Goal: Information Seeking & Learning: Check status

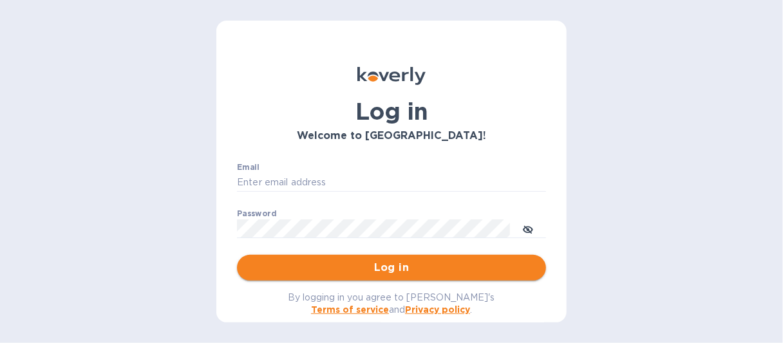
type input "[EMAIL_ADDRESS][DOMAIN_NAME]"
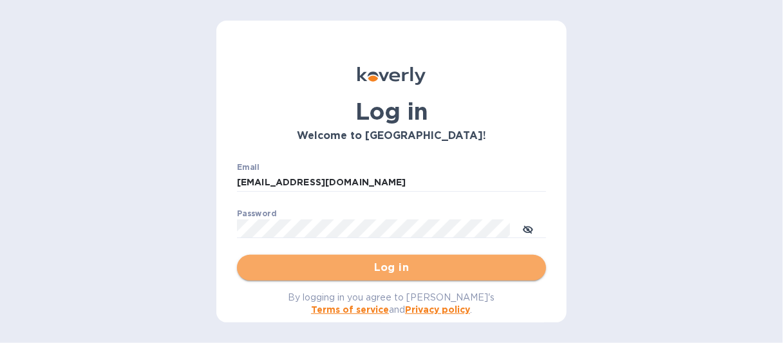
click at [406, 269] on span "Log in" at bounding box center [391, 267] width 289 height 15
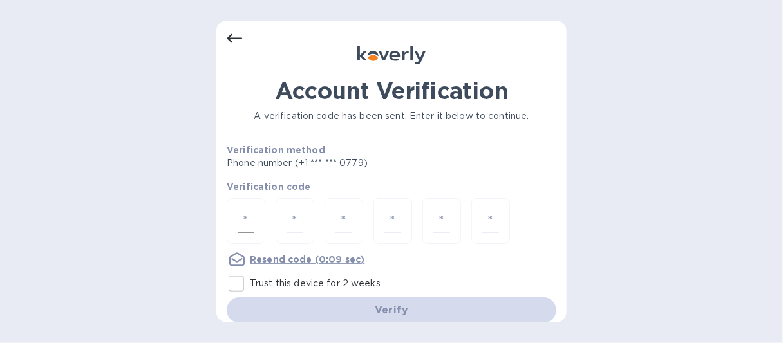
click at [251, 215] on input "number" at bounding box center [246, 221] width 17 height 24
type input "3"
type input "7"
type input "3"
type input "7"
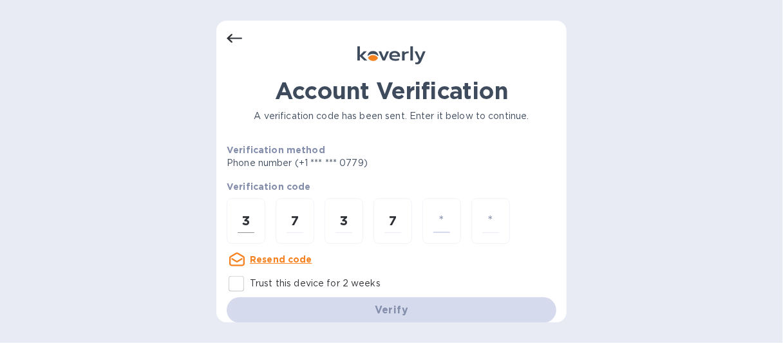
type input "3"
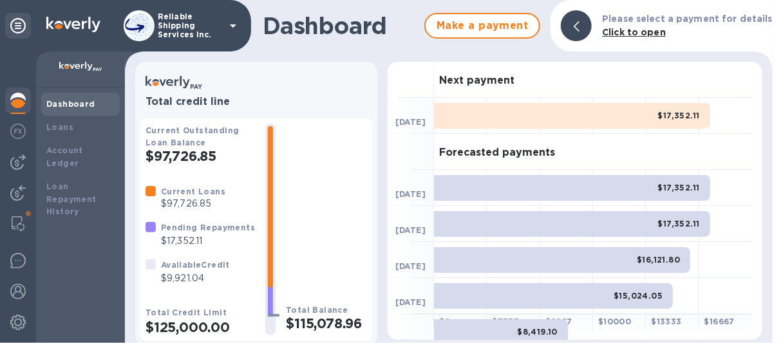
scroll to position [3, 0]
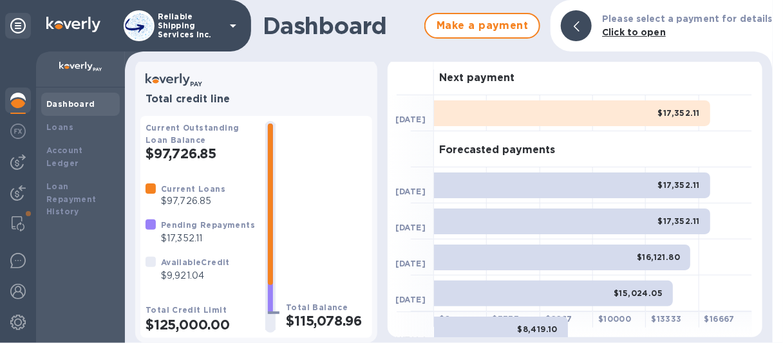
click at [191, 289] on div "Current Outstanding Loan Balance $97,726.85 Current Loans $97,726.85 Pending Re…" at bounding box center [201, 227] width 110 height 212
click at [192, 289] on div "Current Outstanding Loan Balance $97,726.85 Current Loans $97,726.85 Pending Re…" at bounding box center [201, 227] width 110 height 212
click at [186, 248] on div "Pending Repayments $17,352.11" at bounding box center [200, 231] width 120 height 37
click at [188, 249] on div "Pending Repayments $17,352.11" at bounding box center [200, 231] width 120 height 37
click at [56, 122] on div "Loans" at bounding box center [80, 127] width 68 height 13
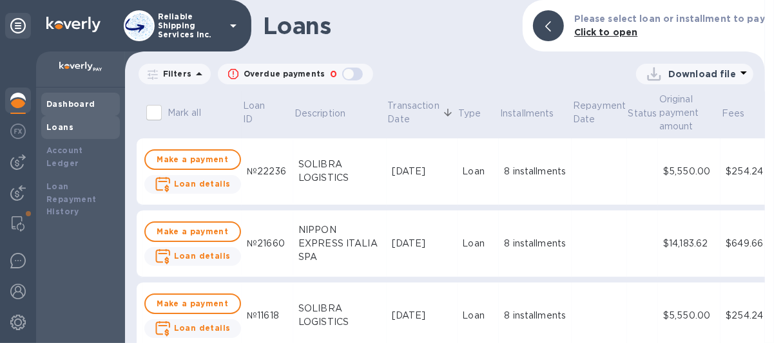
click at [65, 107] on b "Dashboard" at bounding box center [70, 104] width 49 height 10
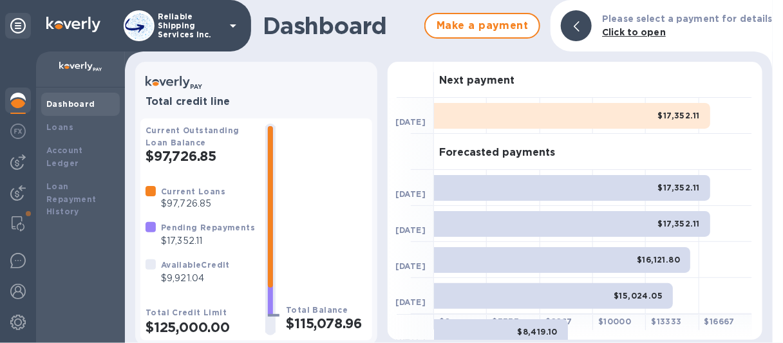
click at [22, 104] on img at bounding box center [17, 100] width 15 height 15
click at [21, 158] on img at bounding box center [17, 162] width 15 height 15
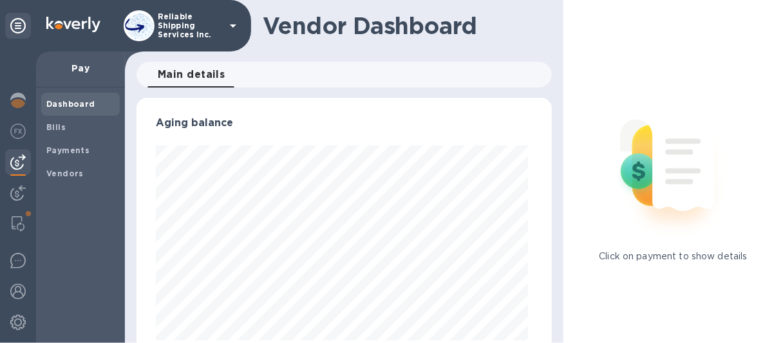
scroll to position [278, 410]
click at [20, 95] on img at bounding box center [17, 100] width 15 height 15
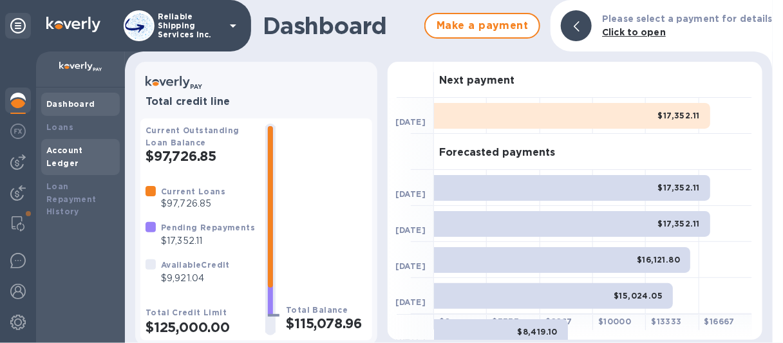
click at [62, 150] on b "Account Ledger" at bounding box center [64, 157] width 37 height 23
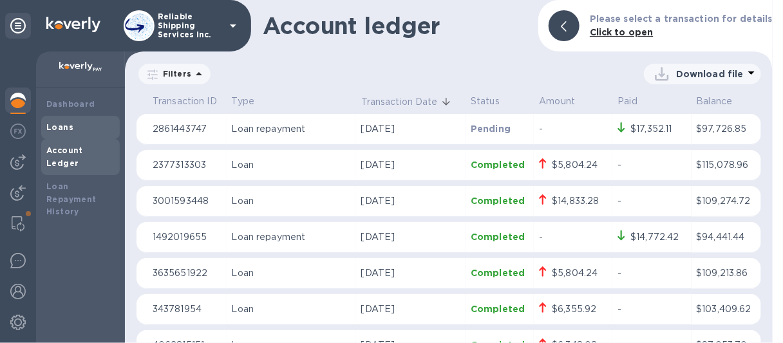
click at [62, 129] on b "Loans" at bounding box center [59, 127] width 27 height 10
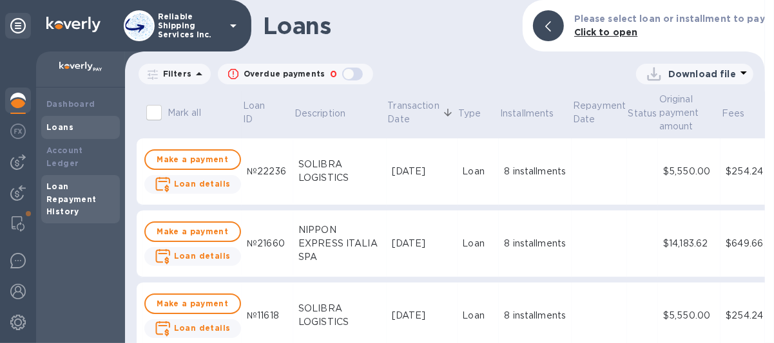
click at [53, 182] on b "Loan Repayment History" at bounding box center [71, 199] width 50 height 35
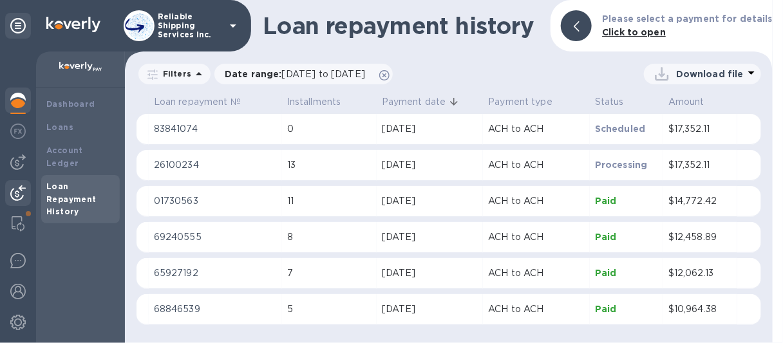
click at [13, 189] on img at bounding box center [17, 193] width 15 height 15
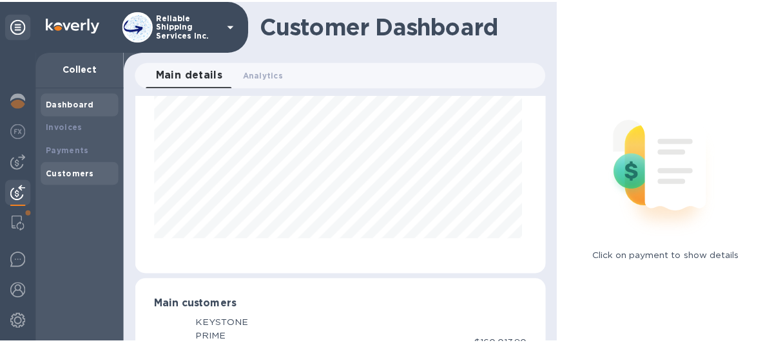
scroll to position [186, 0]
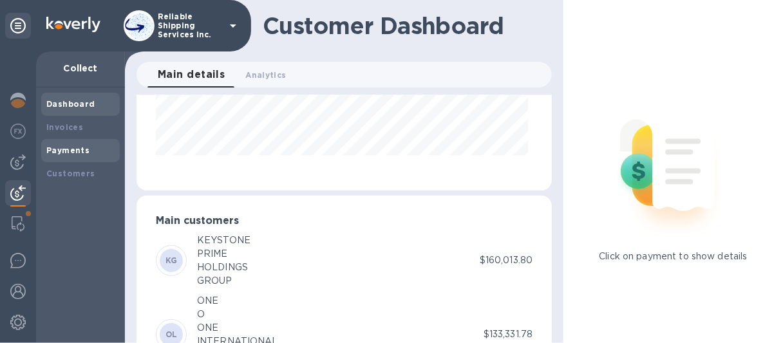
click at [77, 151] on b "Payments" at bounding box center [67, 151] width 43 height 10
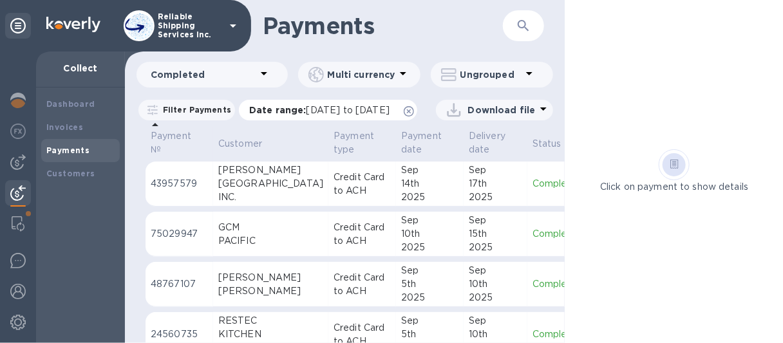
click at [414, 107] on icon at bounding box center [409, 111] width 10 height 10
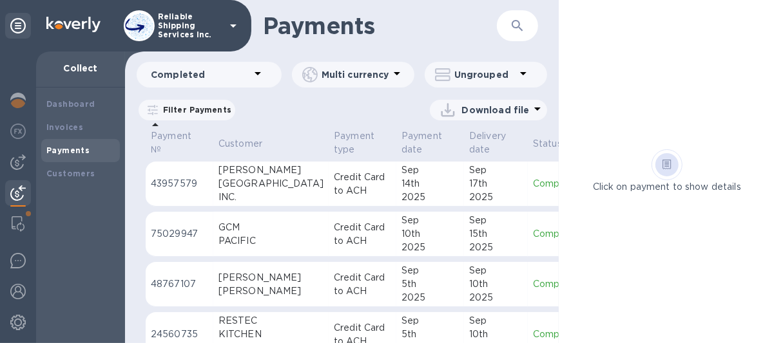
click at [265, 176] on div "[PERSON_NAME]" at bounding box center [270, 171] width 105 height 14
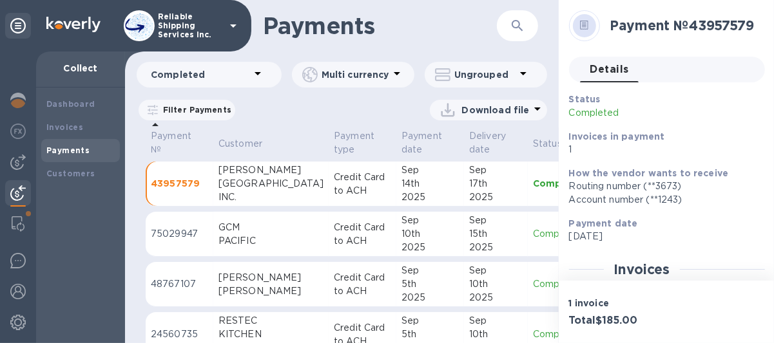
click at [413, 236] on div "10th" at bounding box center [429, 234] width 57 height 14
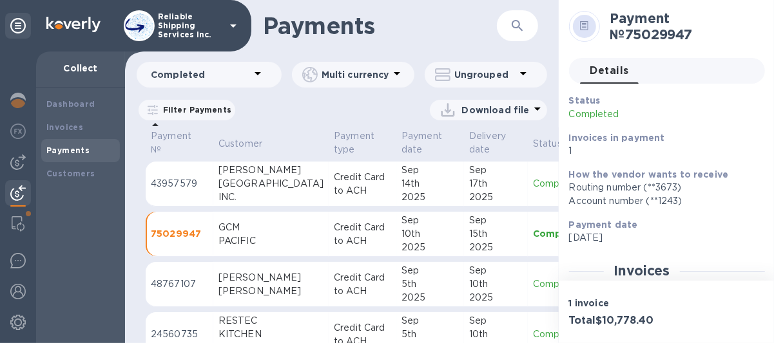
click at [409, 188] on div "14th" at bounding box center [429, 184] width 57 height 14
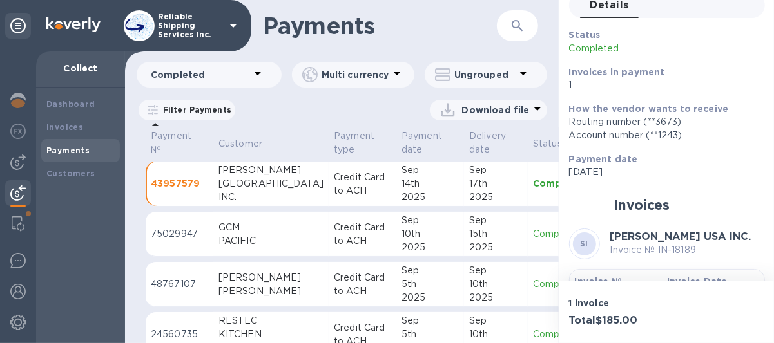
scroll to position [9, 0]
click at [396, 240] on td "[DATE]" at bounding box center [430, 234] width 68 height 45
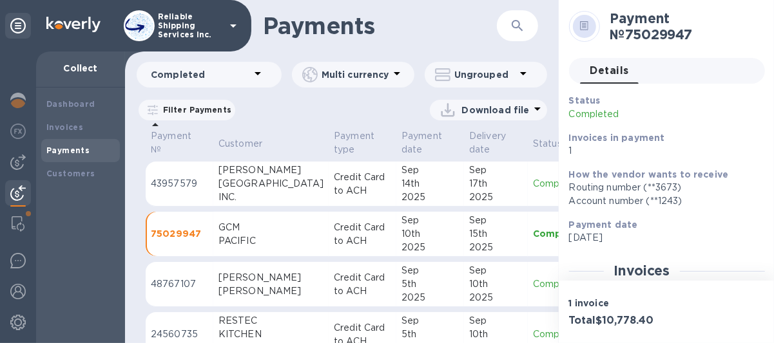
click at [430, 285] on div "5th" at bounding box center [429, 285] width 57 height 14
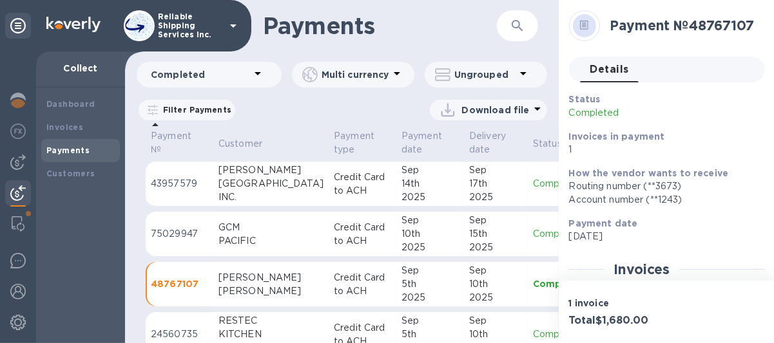
click at [425, 249] on div "2025" at bounding box center [429, 248] width 57 height 14
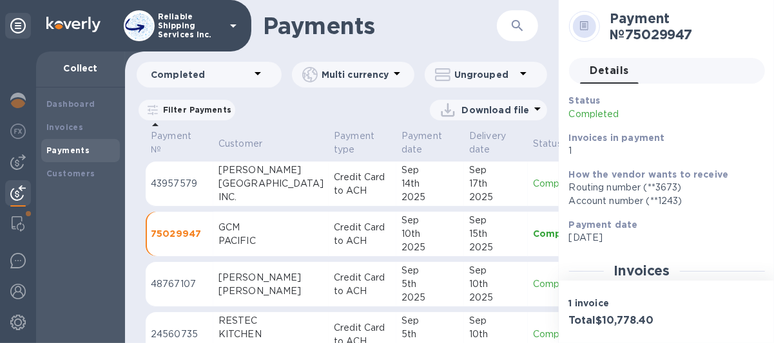
click at [294, 196] on div "INC." at bounding box center [270, 198] width 105 height 14
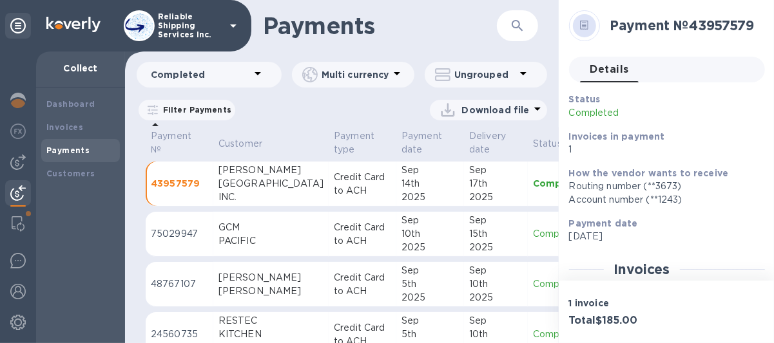
click at [258, 196] on div "INC." at bounding box center [270, 198] width 105 height 14
click at [260, 227] on div "GCM" at bounding box center [270, 228] width 105 height 14
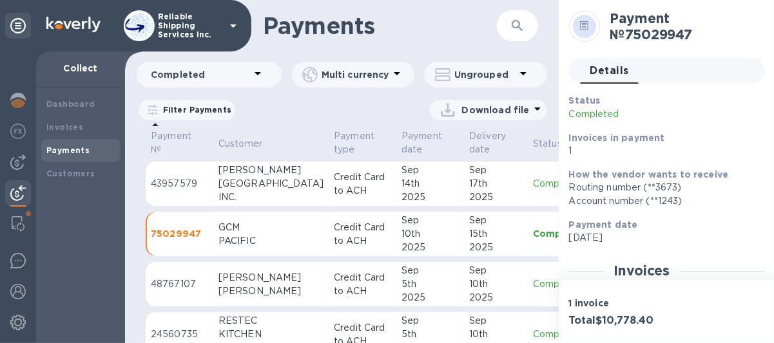
click at [272, 280] on div "[PERSON_NAME]" at bounding box center [270, 278] width 105 height 14
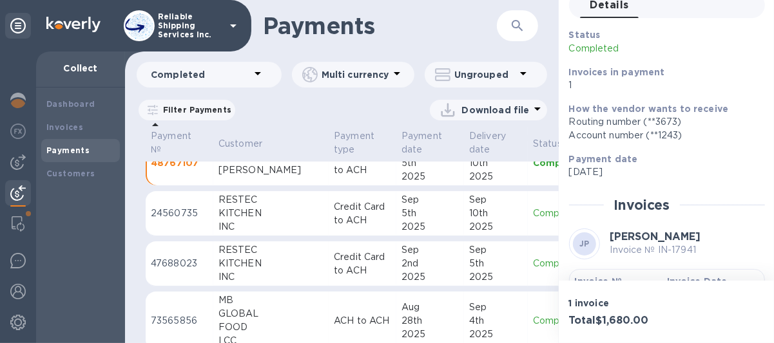
scroll to position [129, 0]
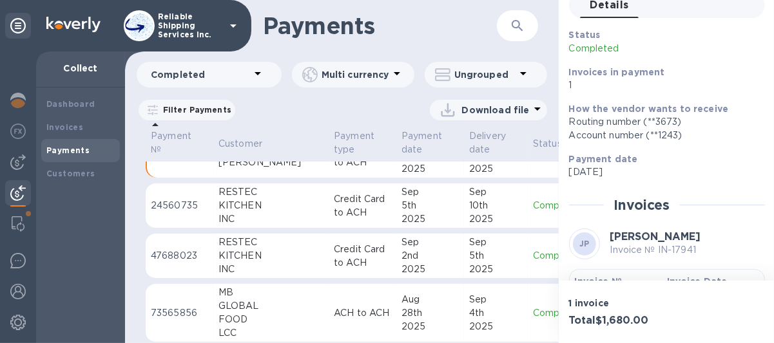
click at [298, 323] on td "MB GLOBAL FOOD LCC" at bounding box center [270, 313] width 115 height 59
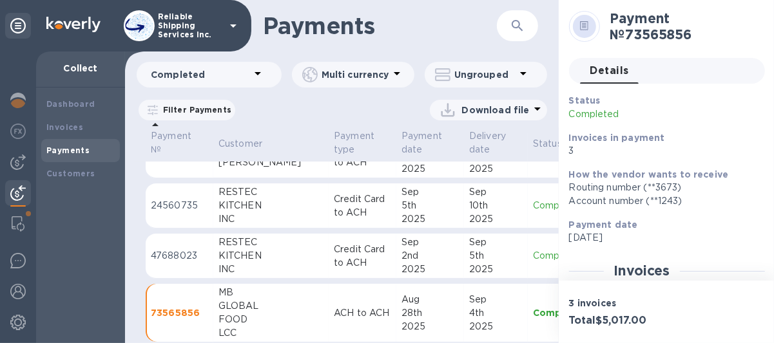
click at [329, 317] on td "ACH to ACH" at bounding box center [363, 313] width 68 height 59
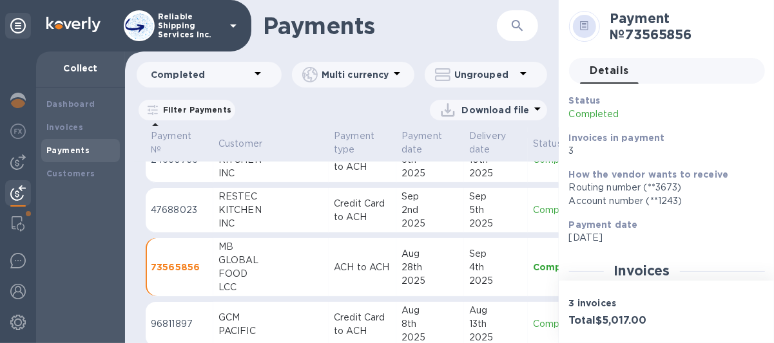
scroll to position [193, 0]
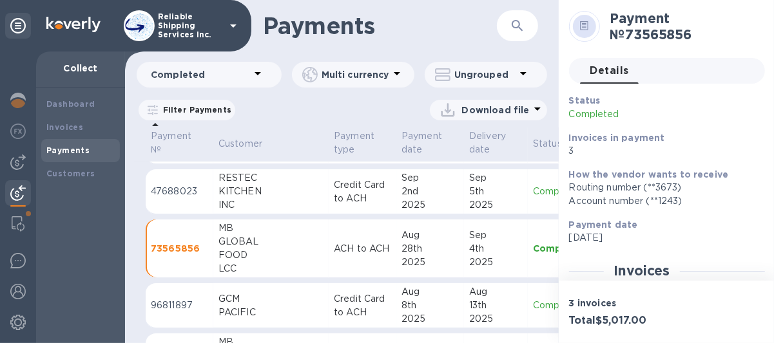
click at [274, 297] on div "GCM" at bounding box center [270, 299] width 105 height 14
